Goal: Information Seeking & Learning: Compare options

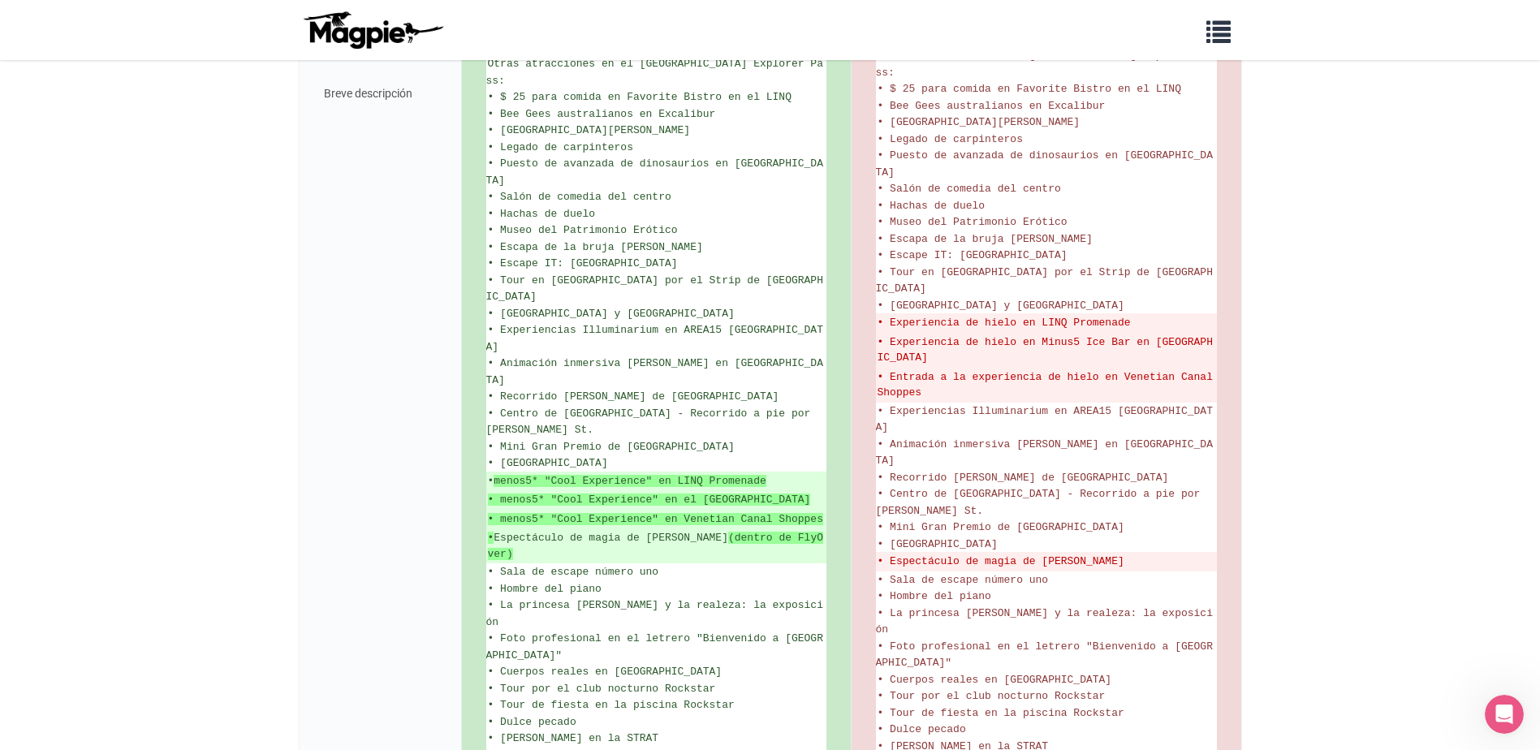
scroll to position [824, 0]
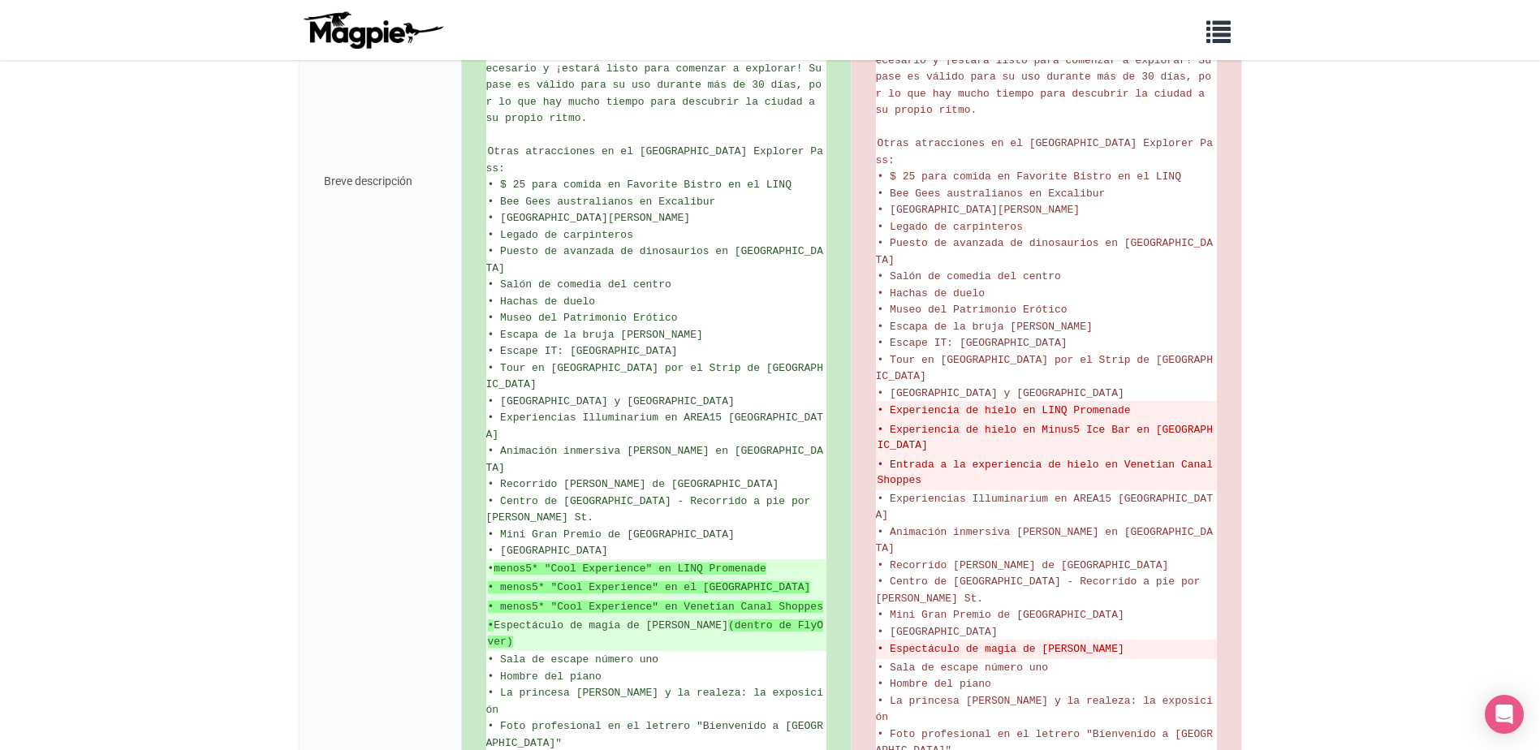
scroll to position [1056, 0]
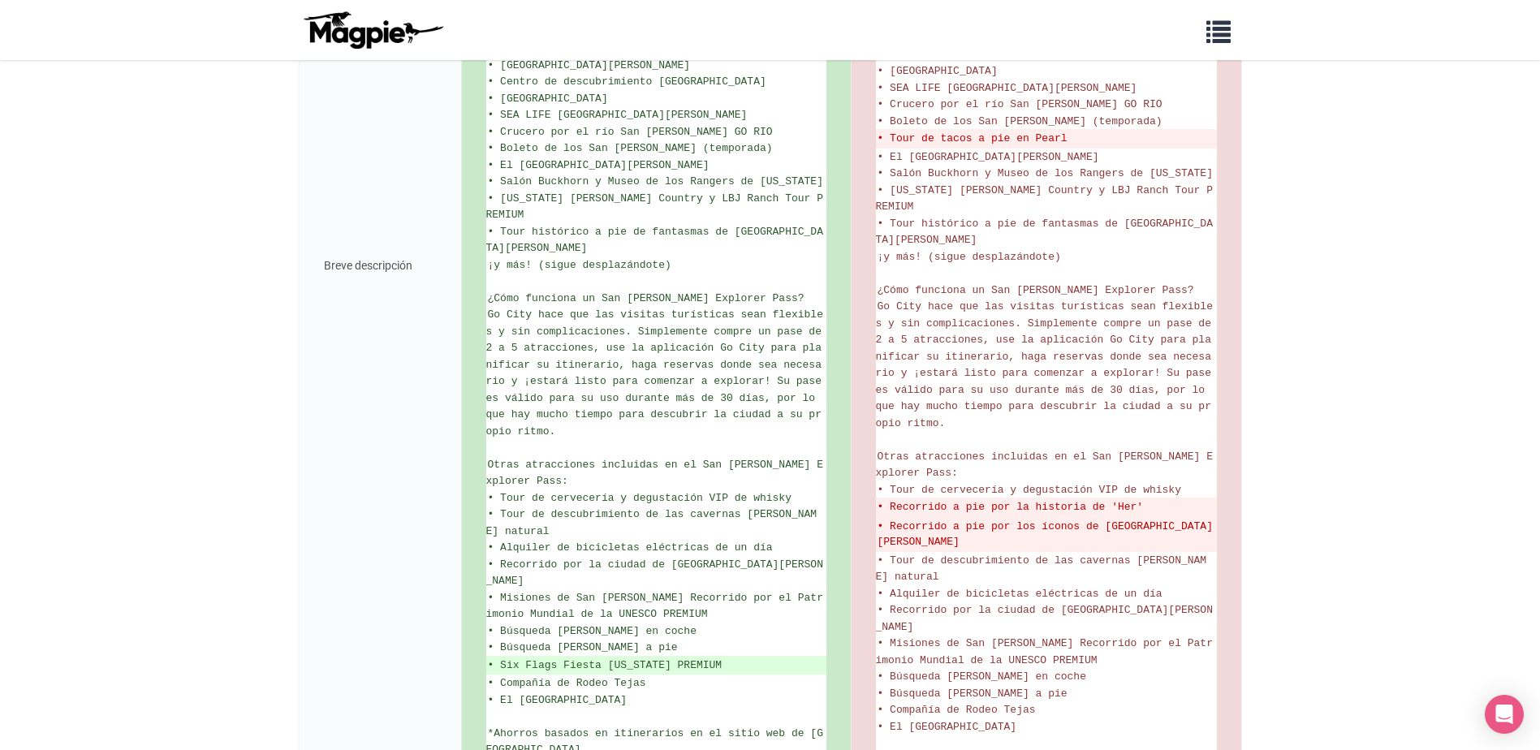
scroll to position [632, 0]
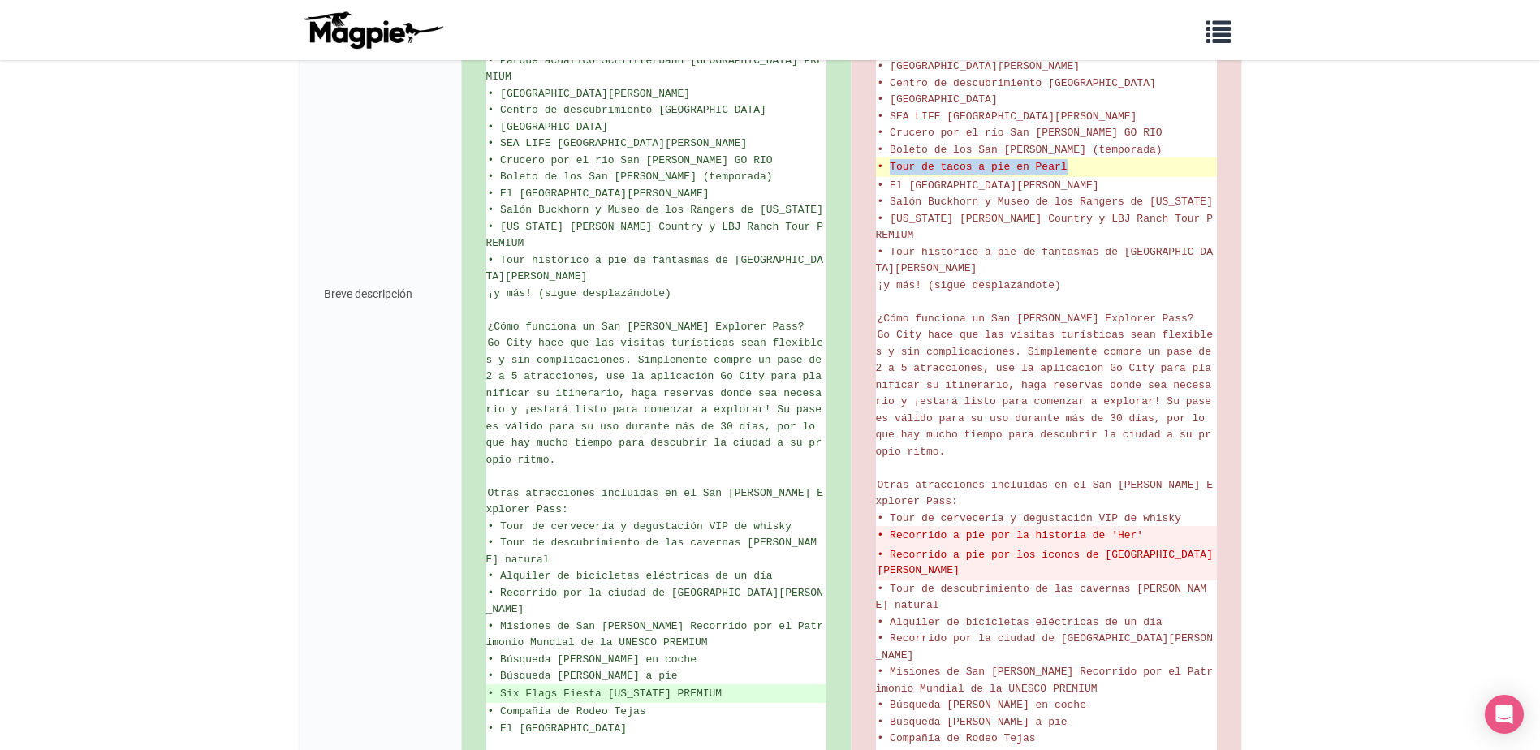
drag, startPoint x: 1082, startPoint y: 151, endPoint x: 892, endPoint y: 156, distance: 189.3
click at [892, 159] on del "• Tour de tacos a pie en Pearl" at bounding box center [1047, 167] width 338 height 16
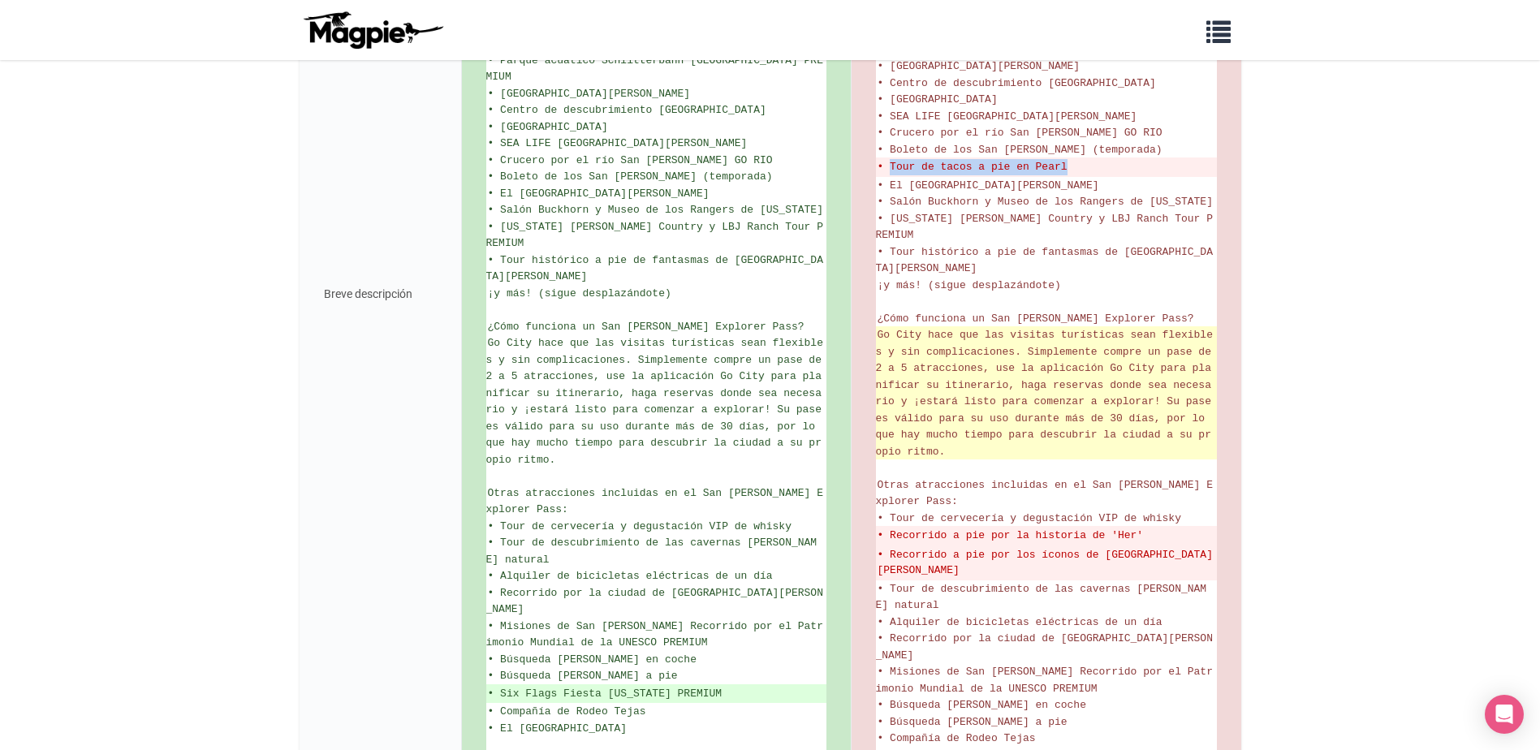
copy del "Tour de tacos a pie en Pearl"
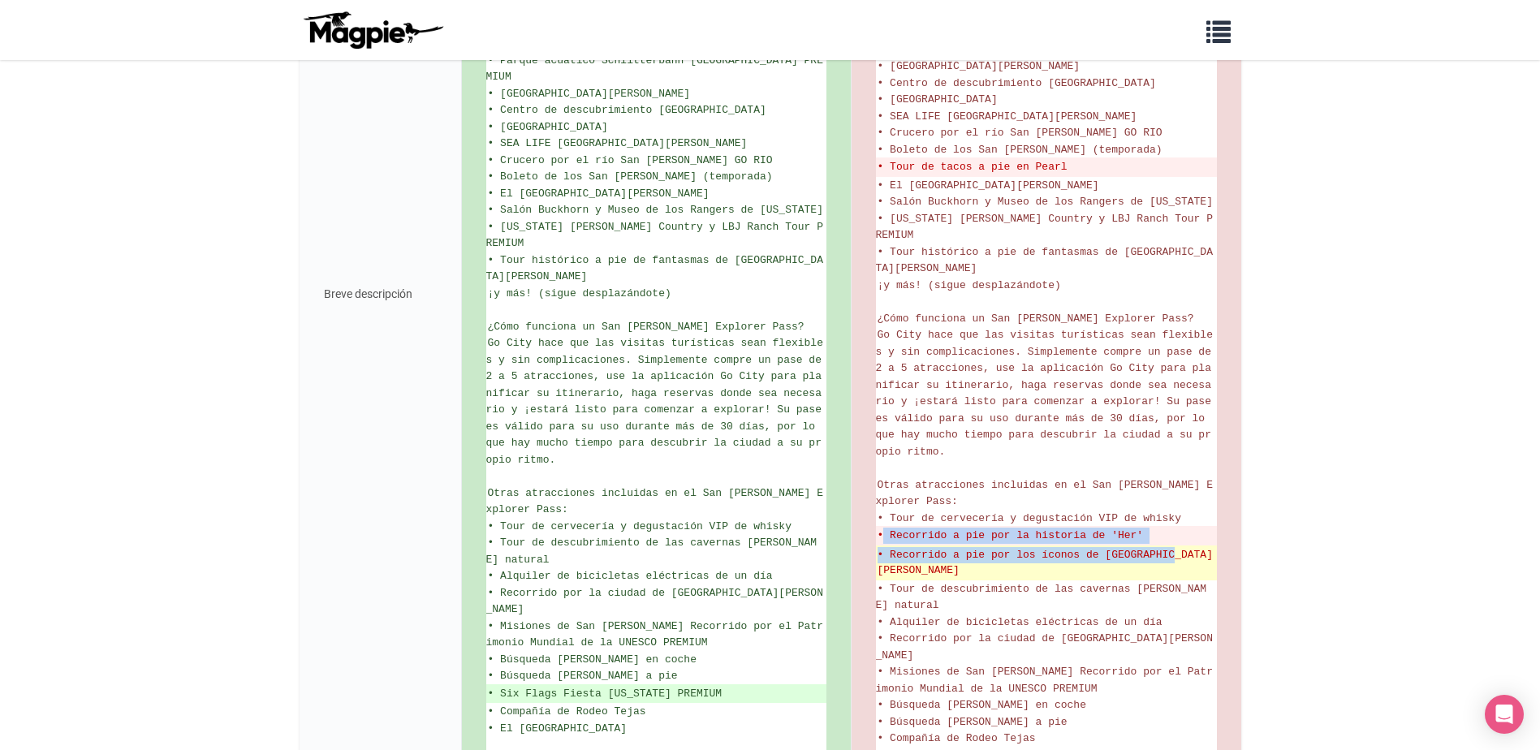
drag, startPoint x: 883, startPoint y: 486, endPoint x: 1186, endPoint y: 498, distance: 303.9
click at [1186, 498] on ul "Ahorre hasta un 50%* en la entrada a su elección de 2, 3, 4 o 5 atracciones, re…" at bounding box center [1046, 294] width 341 height 1039
click at [1186, 547] on del "• Recorrido a pie por los íconos de San Antonio" at bounding box center [1047, 563] width 338 height 32
drag, startPoint x: 892, startPoint y: 483, endPoint x: 1195, endPoint y: 508, distance: 304.7
click at [1195, 508] on ul "Ahorre hasta un 50%* en la entrada a su elección de 2, 3, 4 o 5 atracciones, re…" at bounding box center [1046, 294] width 341 height 1039
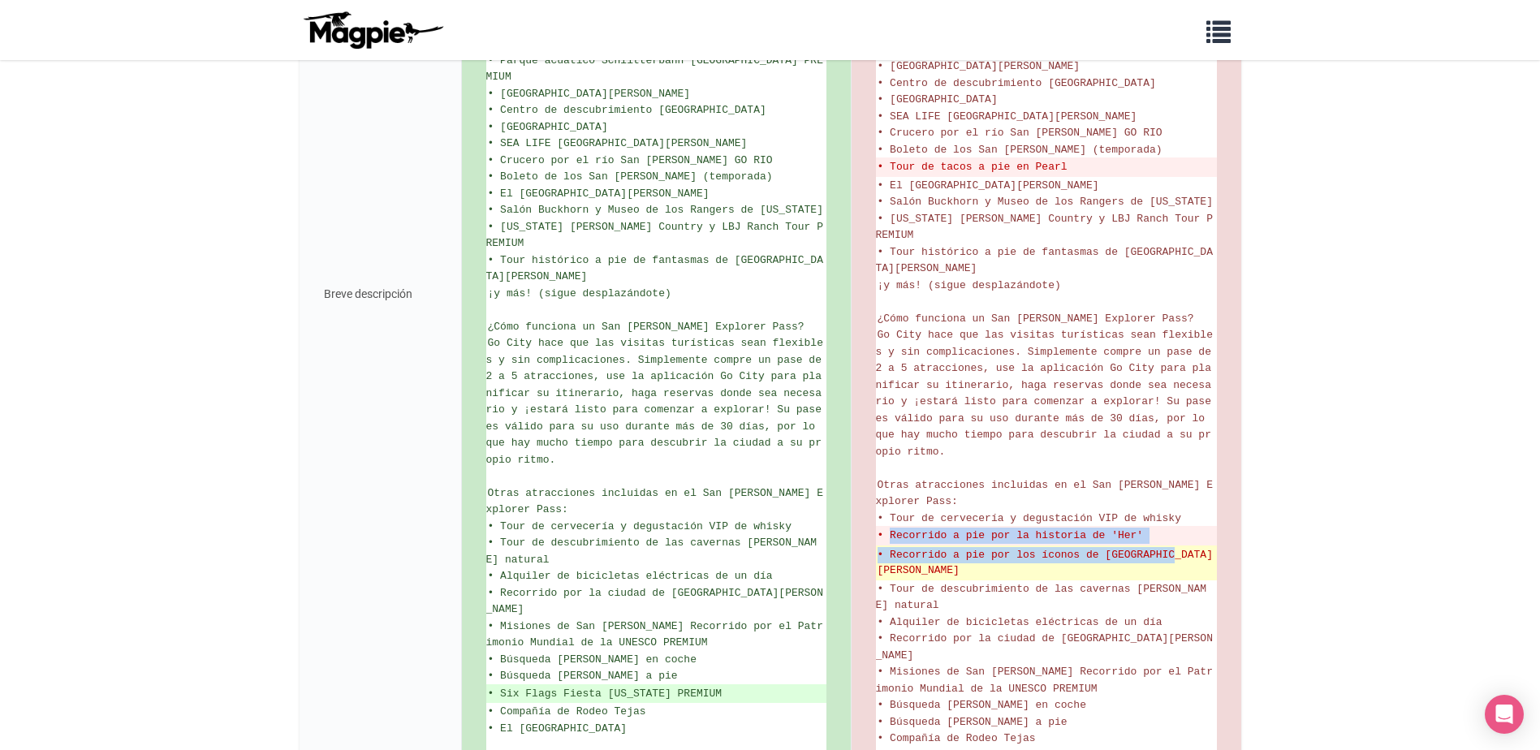
copy ul "Recorrido a pie por la historia de 'Her' • Recorrido a pie por los íconos de Sa…"
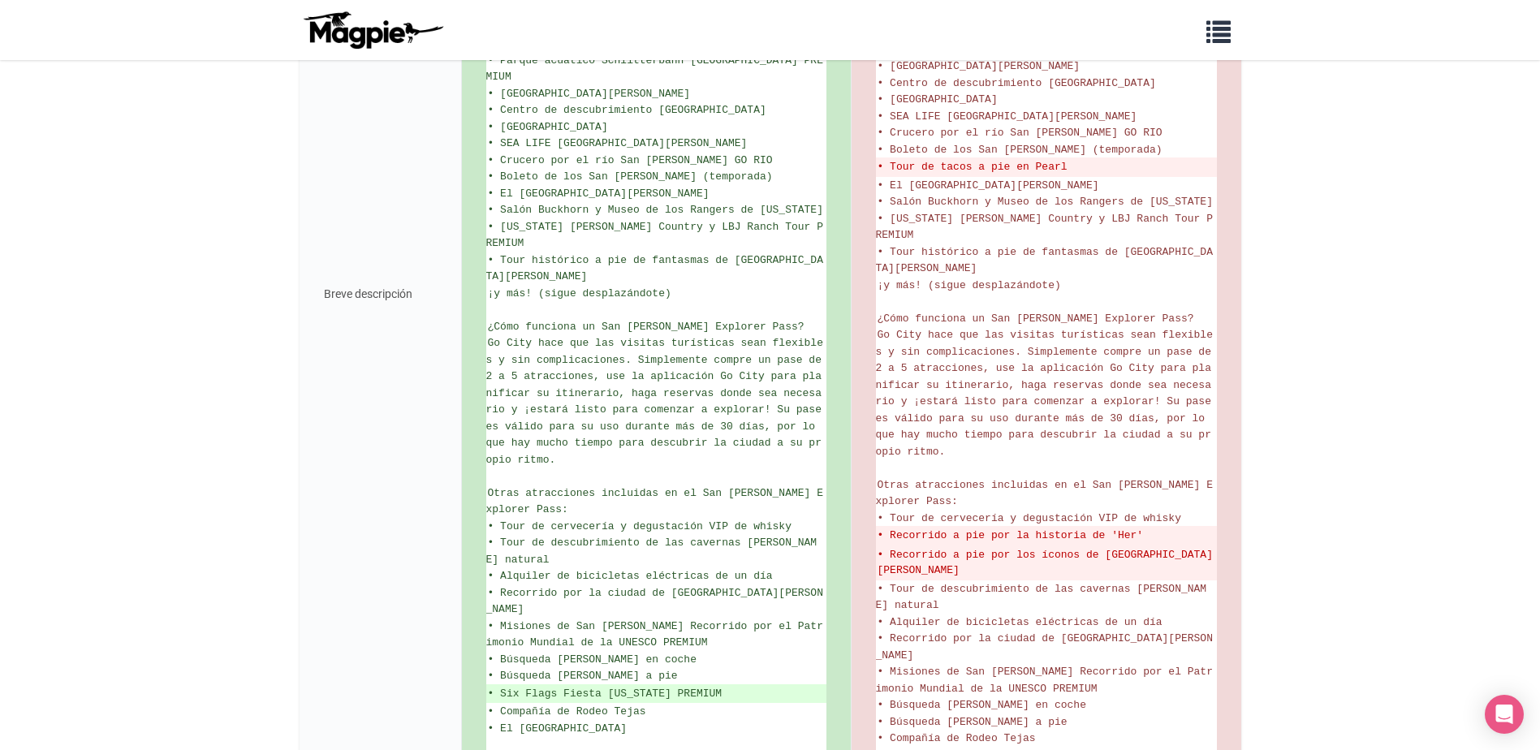
click at [1406, 543] on body "Problems we solve Products Content Management and Distribution Magpie for Resel…" at bounding box center [770, 141] width 1540 height 1546
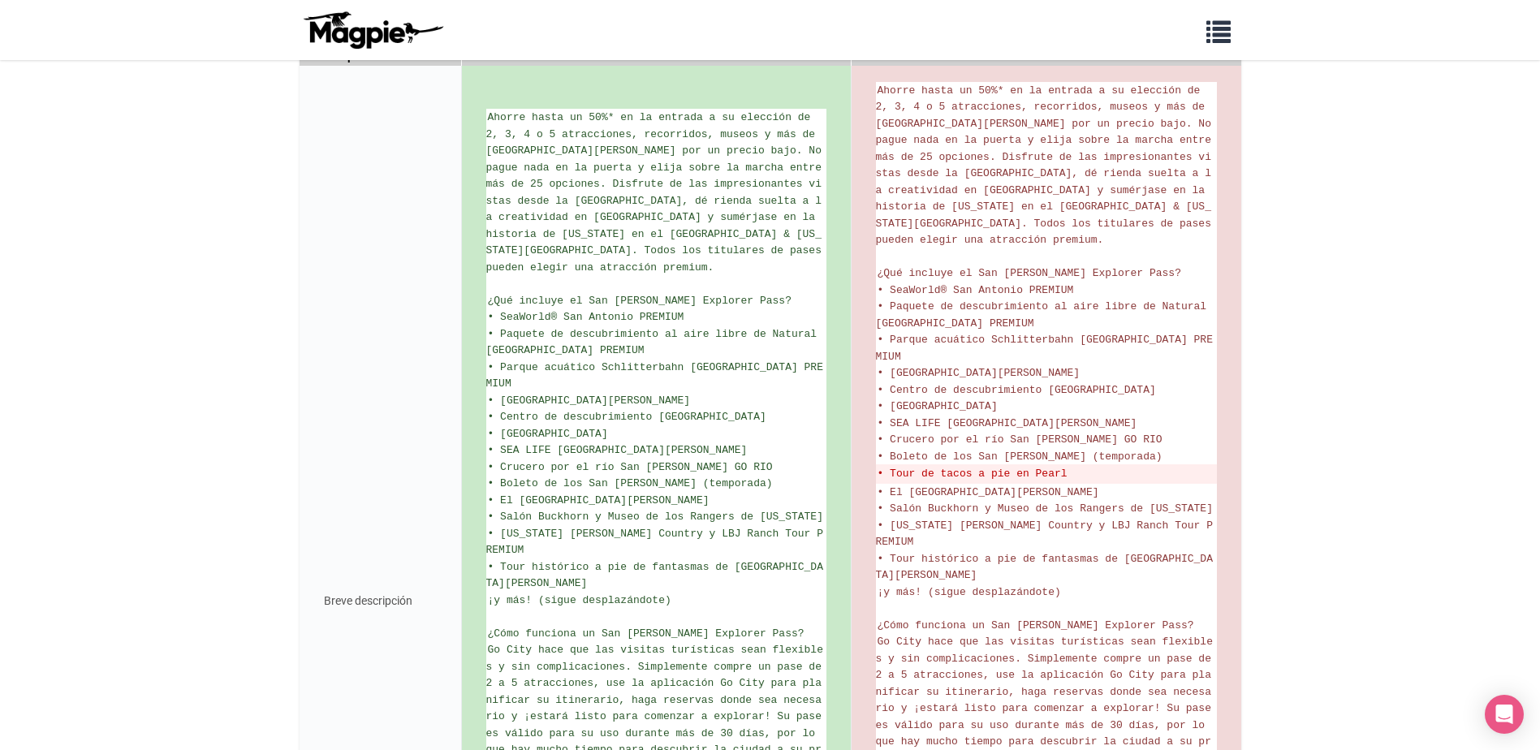
scroll to position [713, 0]
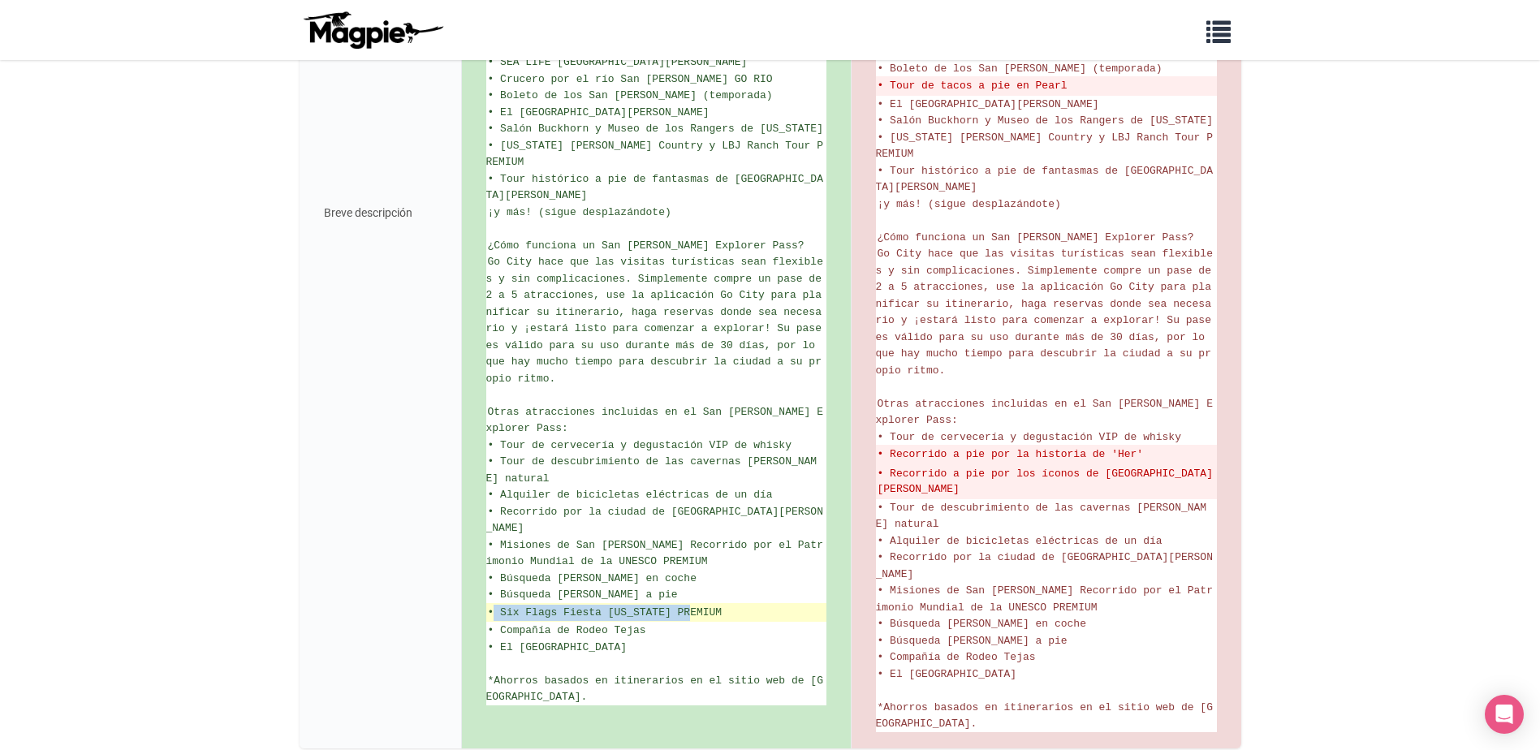
drag, startPoint x: 702, startPoint y: 534, endPoint x: 492, endPoint y: 533, distance: 210.3
click at [492, 605] on ins "• Six Flags Fiesta Texas PREMIUM" at bounding box center [656, 613] width 337 height 16
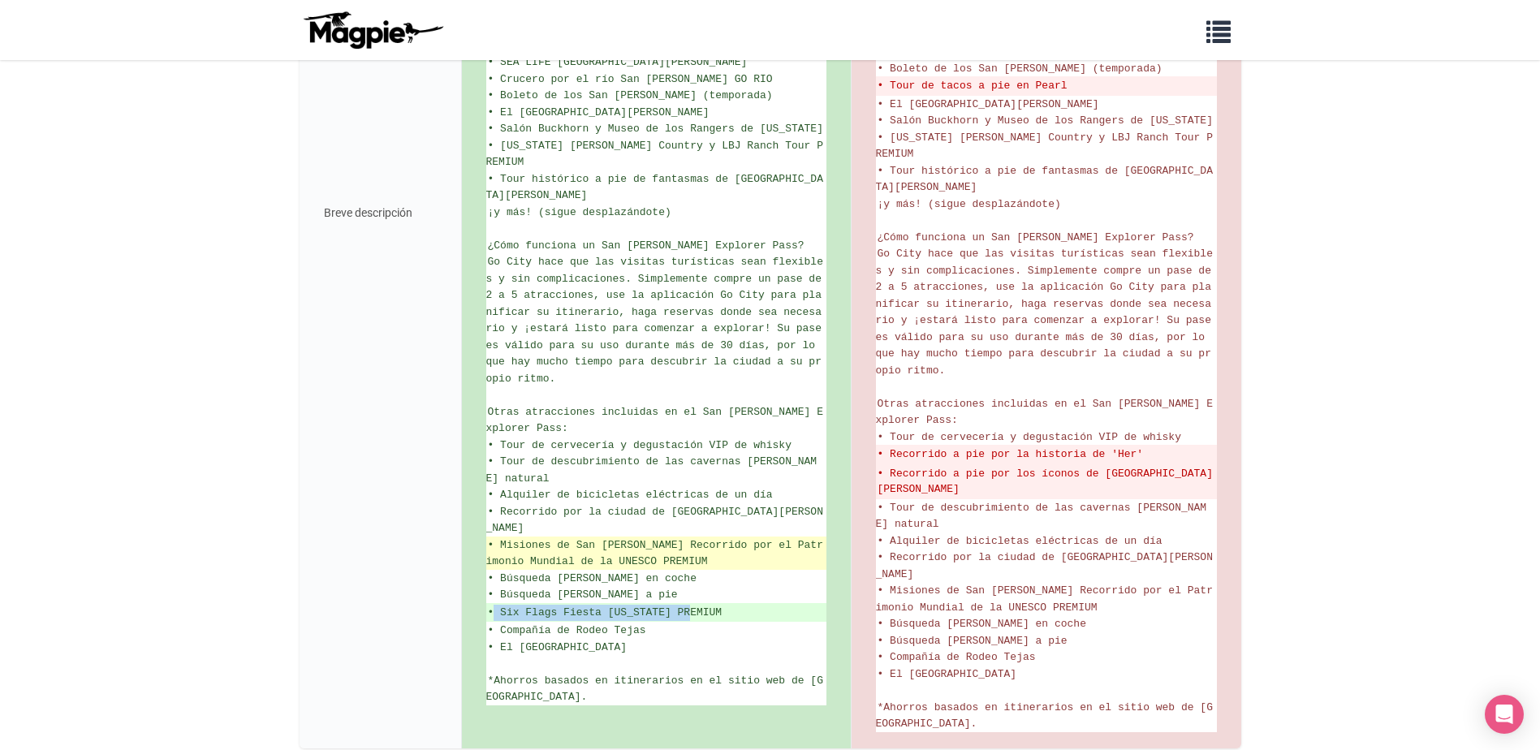
copy ins "Six Flags Fiesta Texas PREMIUM"
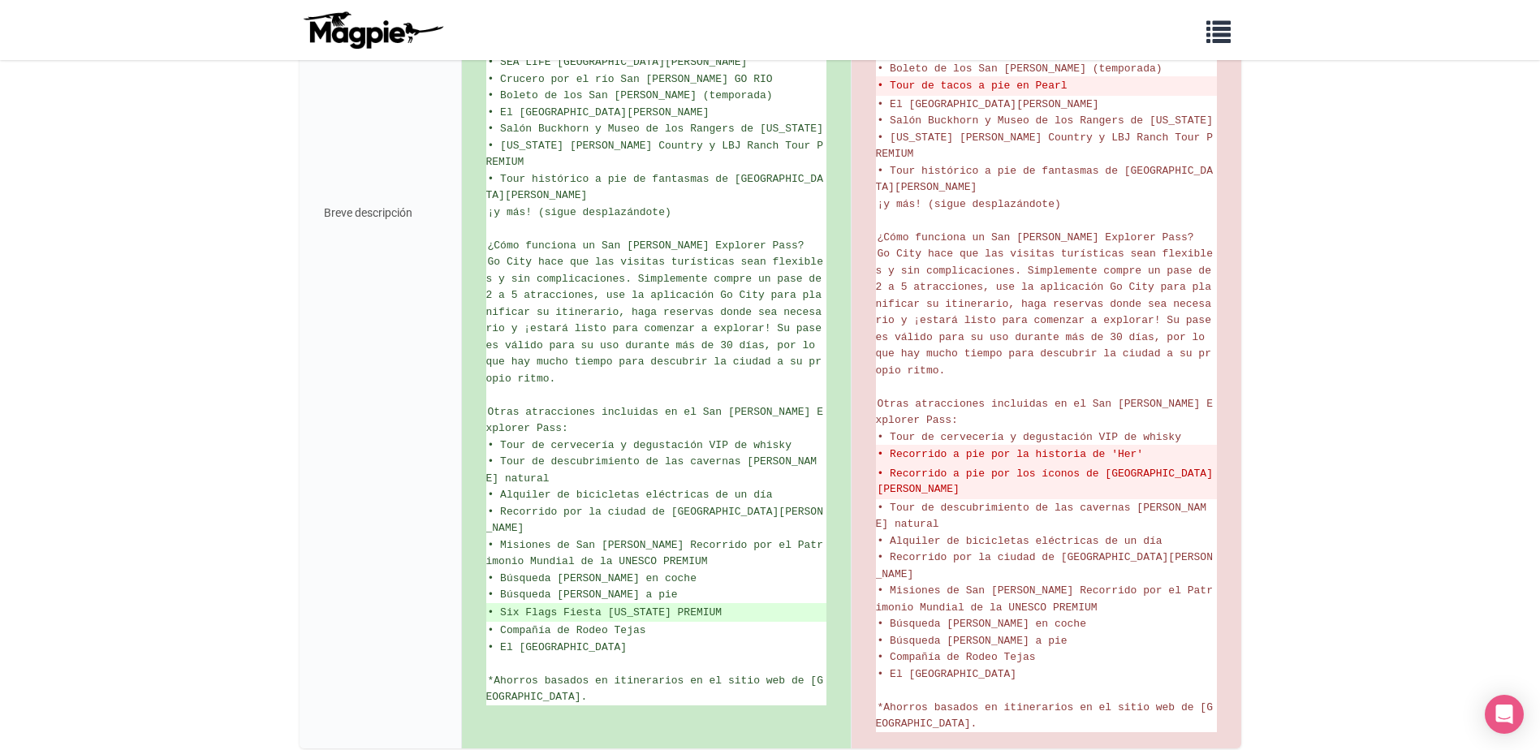
click at [1337, 253] on body "Problems we solve Products Content Management and Distribution Magpie for Resel…" at bounding box center [770, 60] width 1540 height 1546
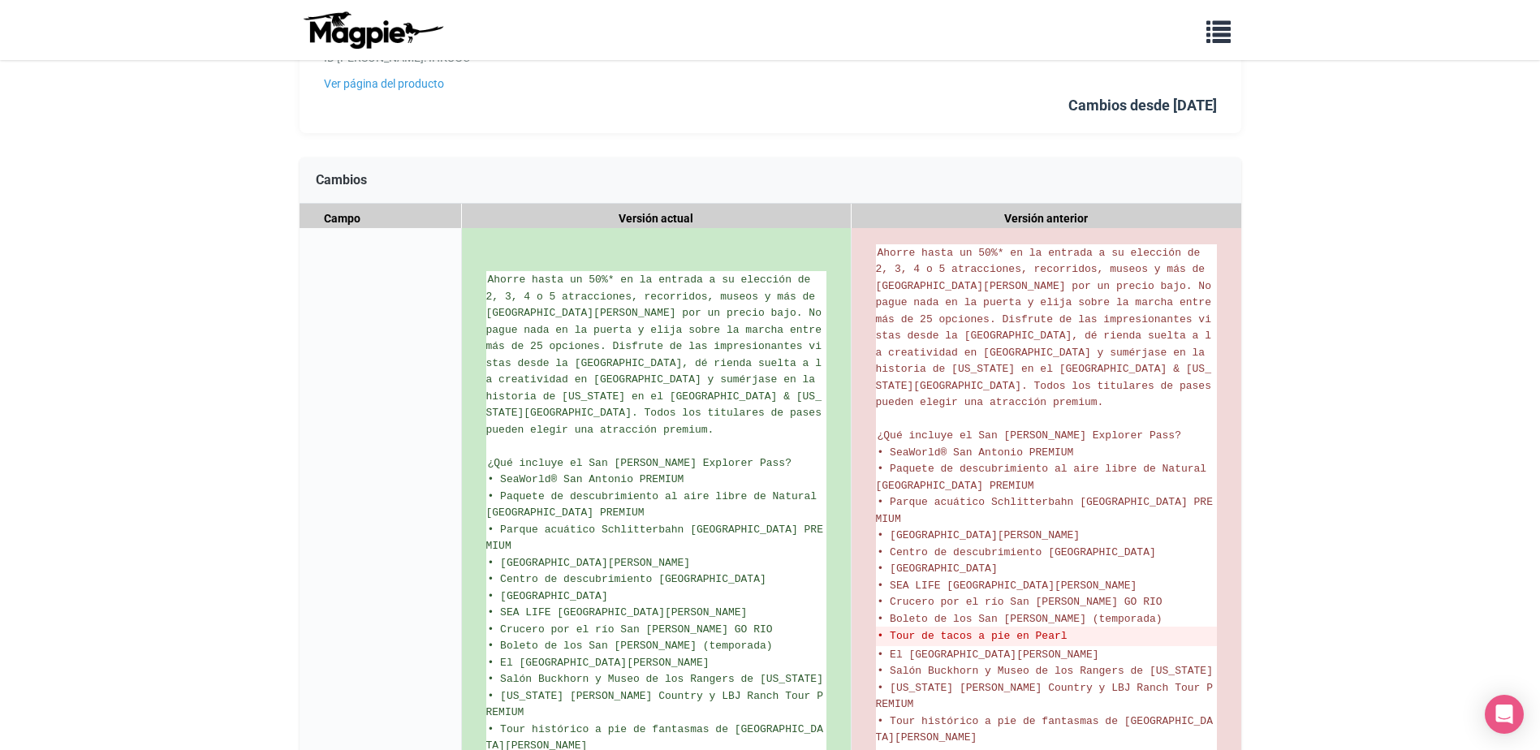
scroll to position [0, 0]
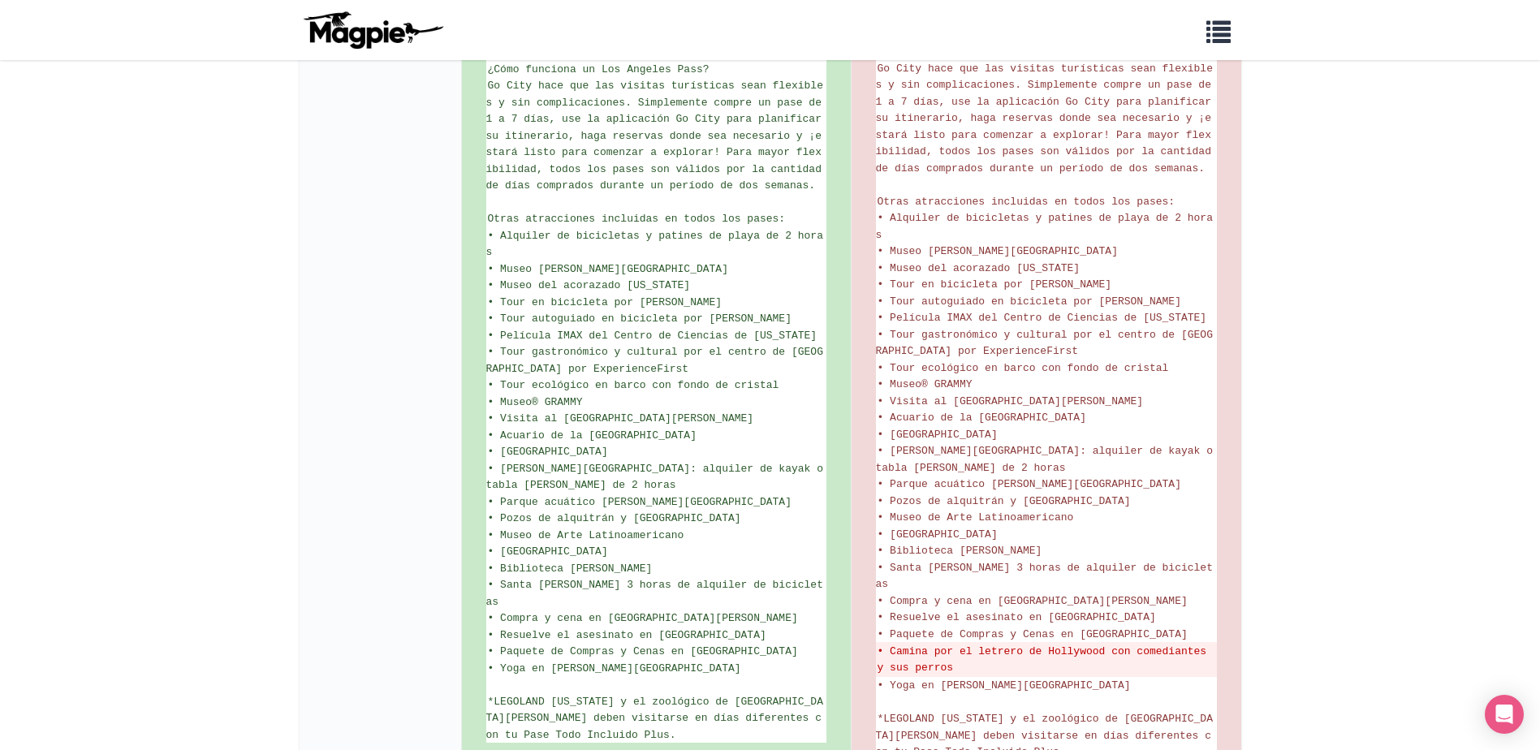
scroll to position [1137, 0]
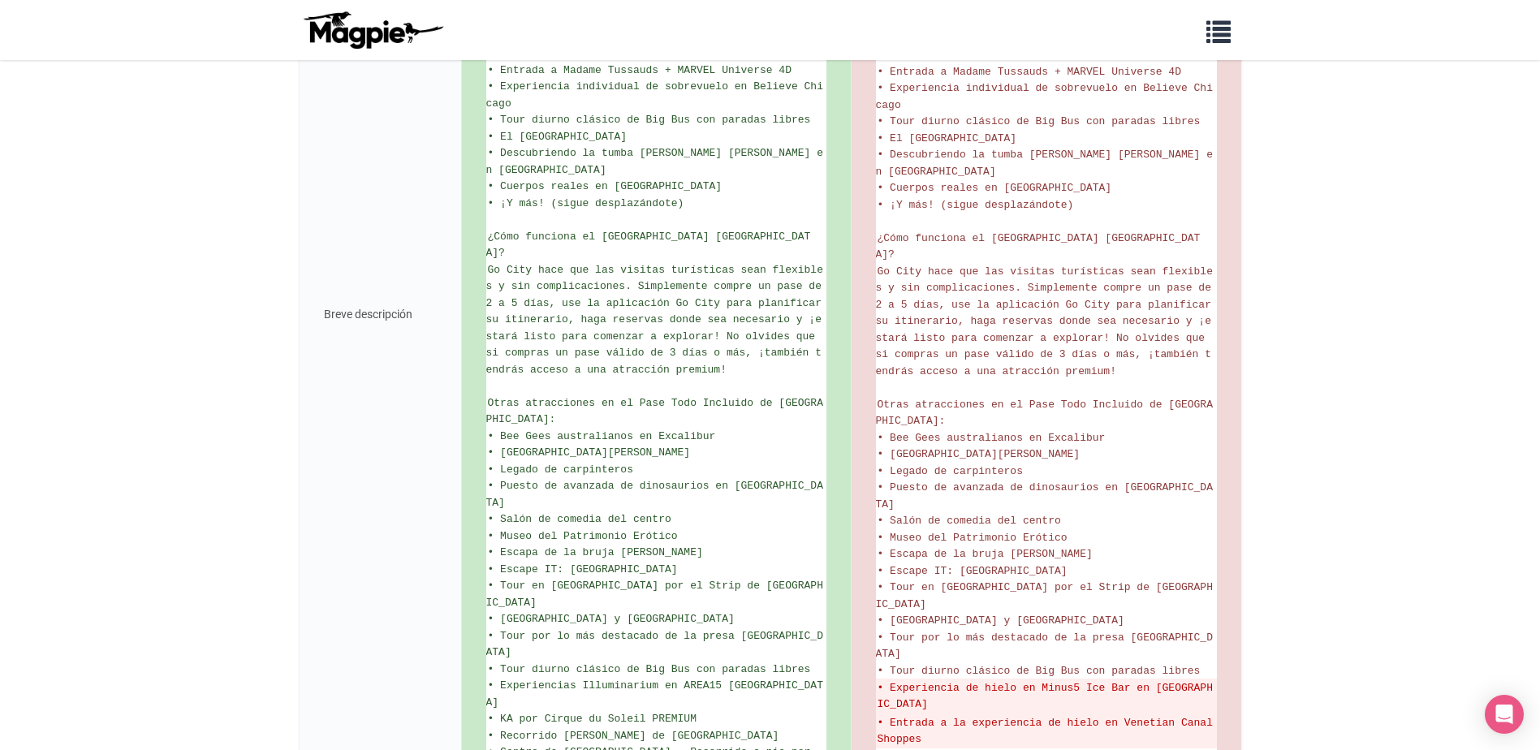
scroll to position [1295, 0]
